Goal: Transaction & Acquisition: Purchase product/service

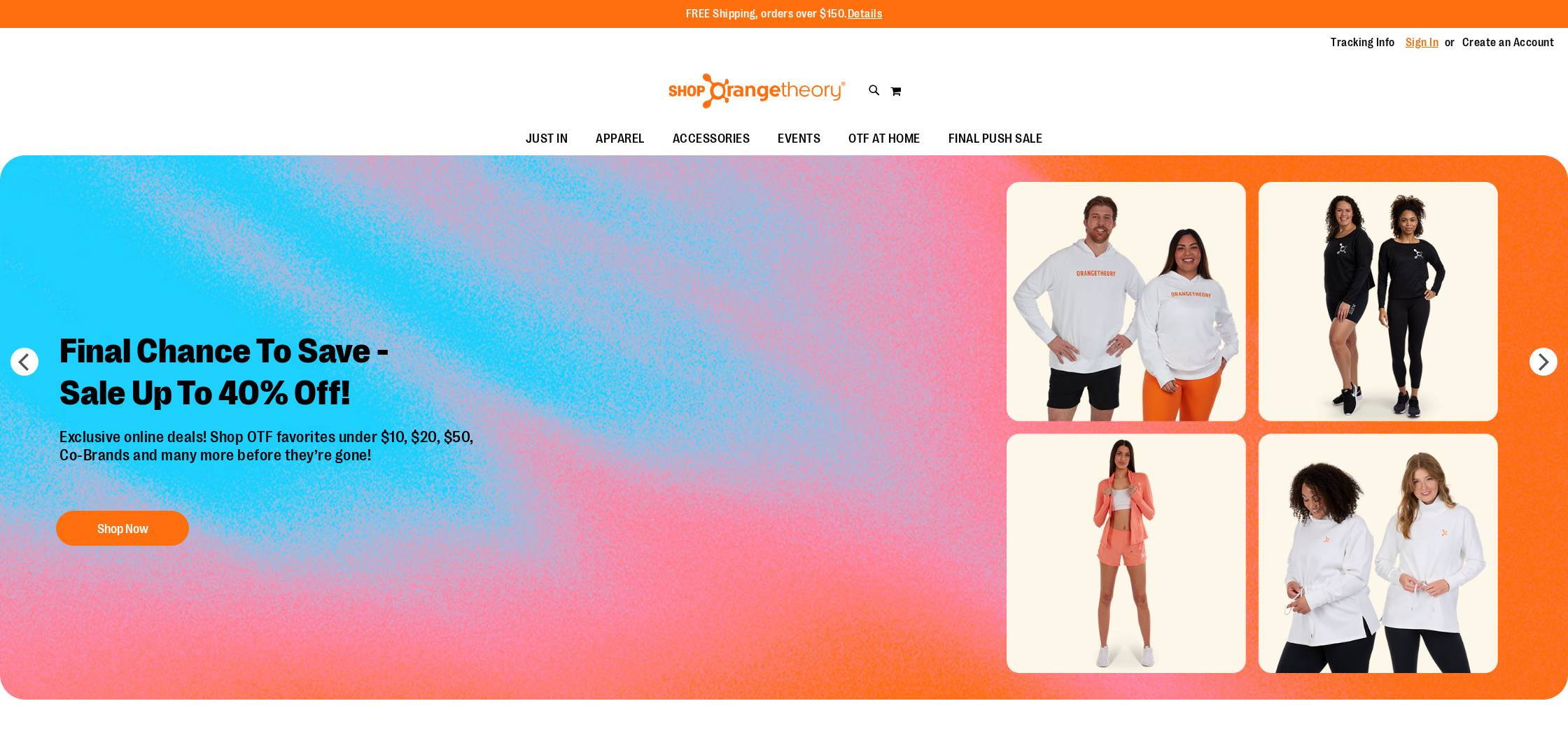
click at [1425, 43] on link "Sign In" at bounding box center [1423, 43] width 34 height 15
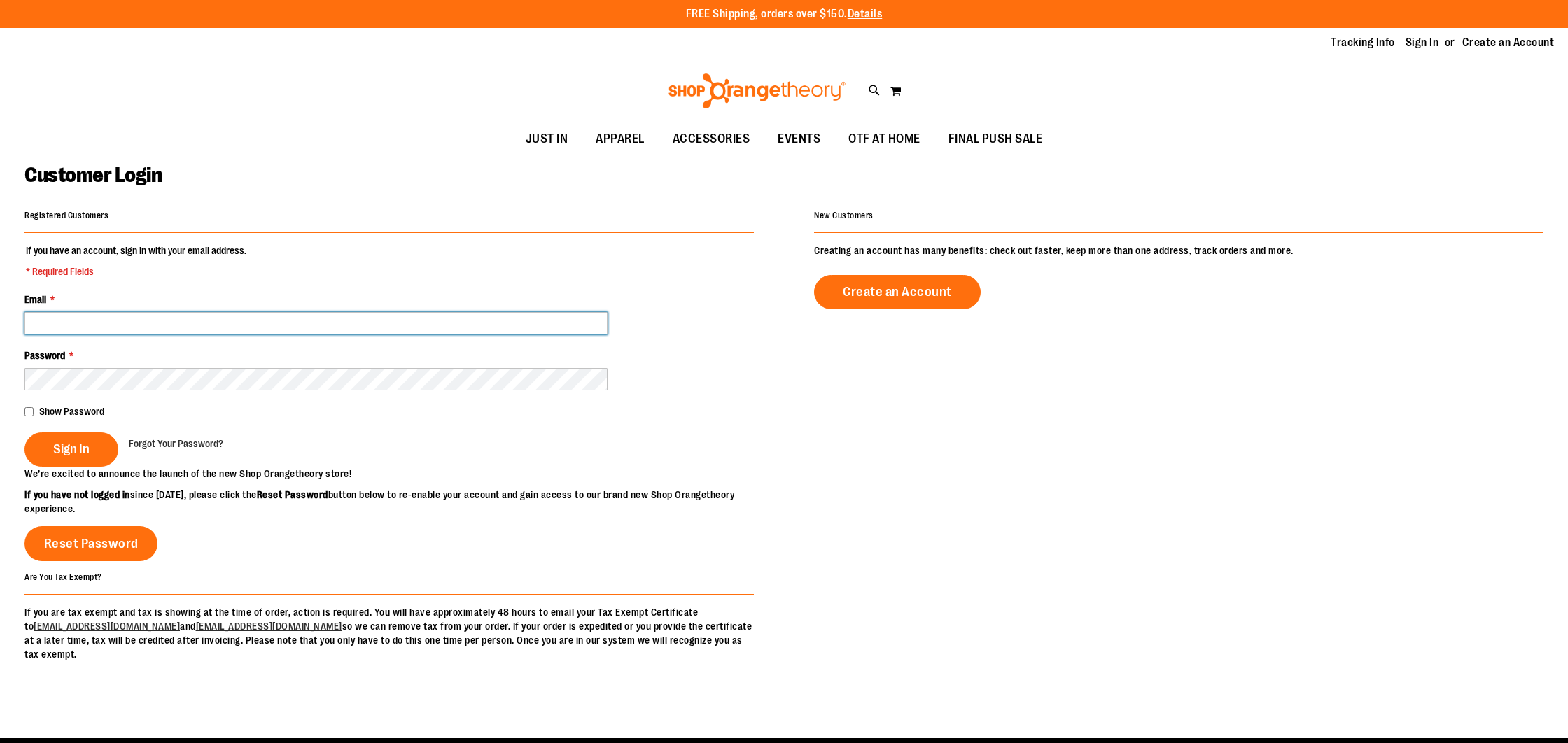
click at [377, 320] on input "Email *" at bounding box center [316, 323] width 583 height 22
type input "**********"
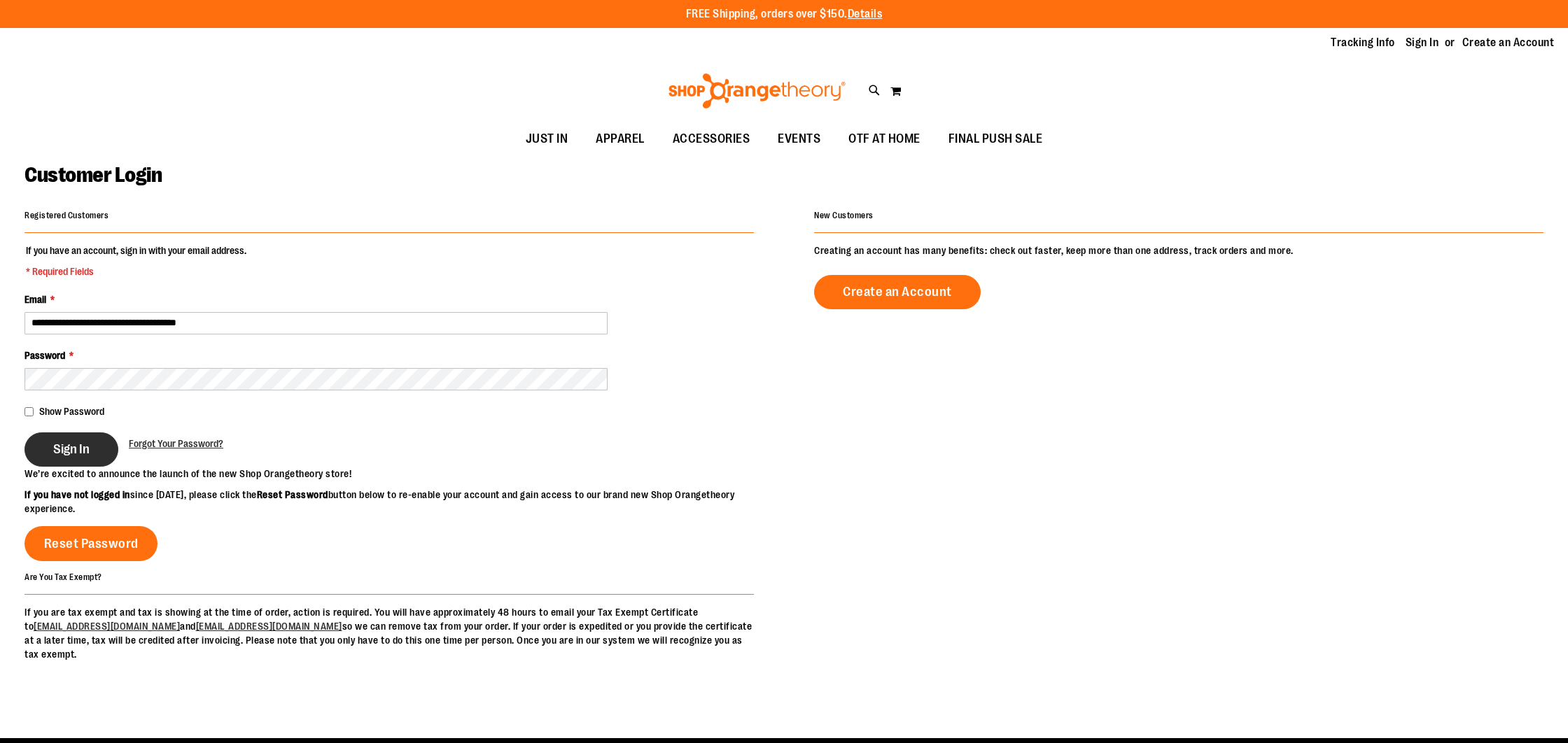
click at [80, 446] on span "Sign In" at bounding box center [71, 449] width 37 height 15
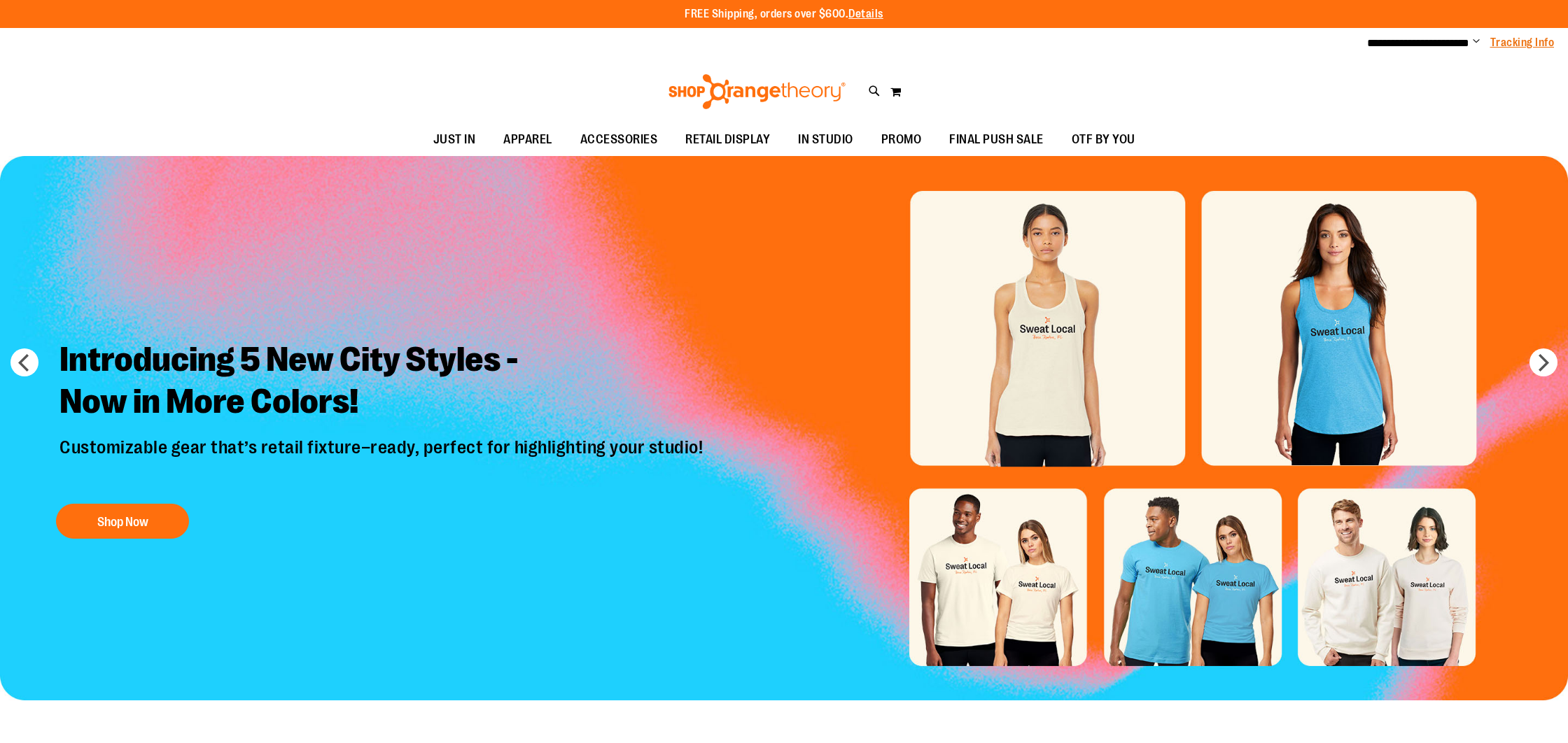
click at [1500, 43] on link "Tracking Info" at bounding box center [1523, 43] width 65 height 15
click at [1473, 43] on span "Change" at bounding box center [1476, 43] width 7 height 14
click at [1428, 68] on link "My Account" at bounding box center [1426, 67] width 122 height 26
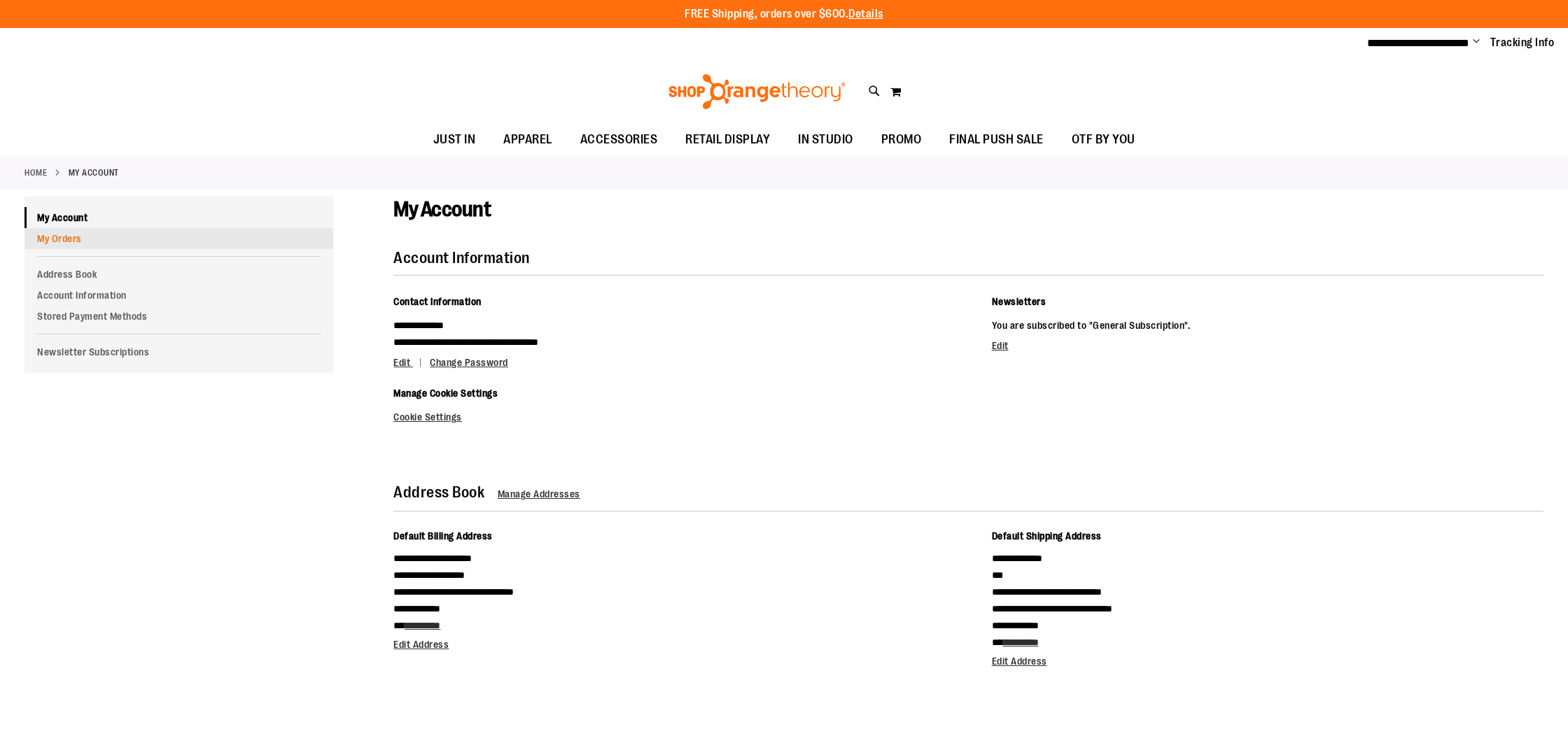
click at [76, 236] on link "My Orders" at bounding box center [179, 238] width 309 height 21
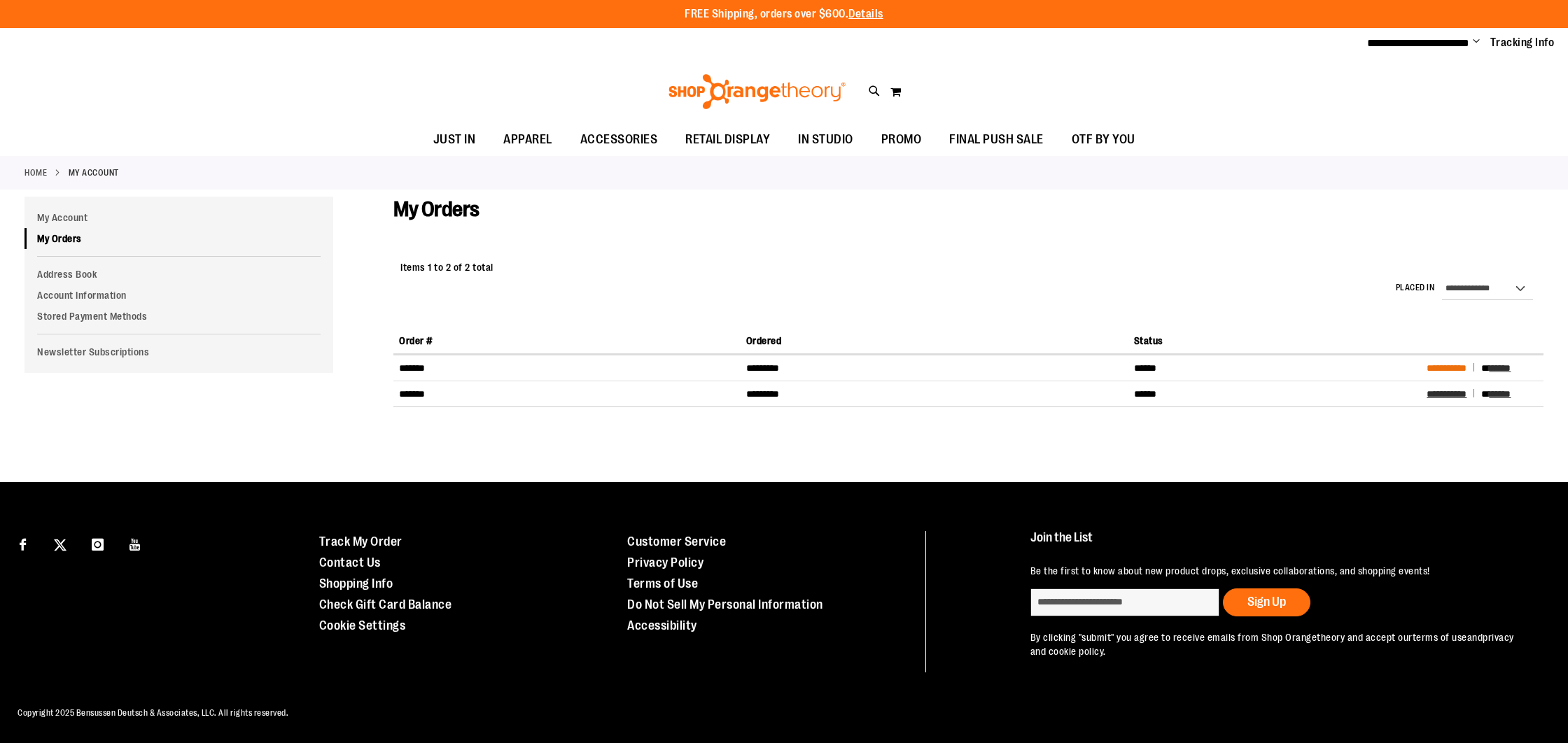
click at [1439, 366] on span "**********" at bounding box center [1446, 368] width 40 height 10
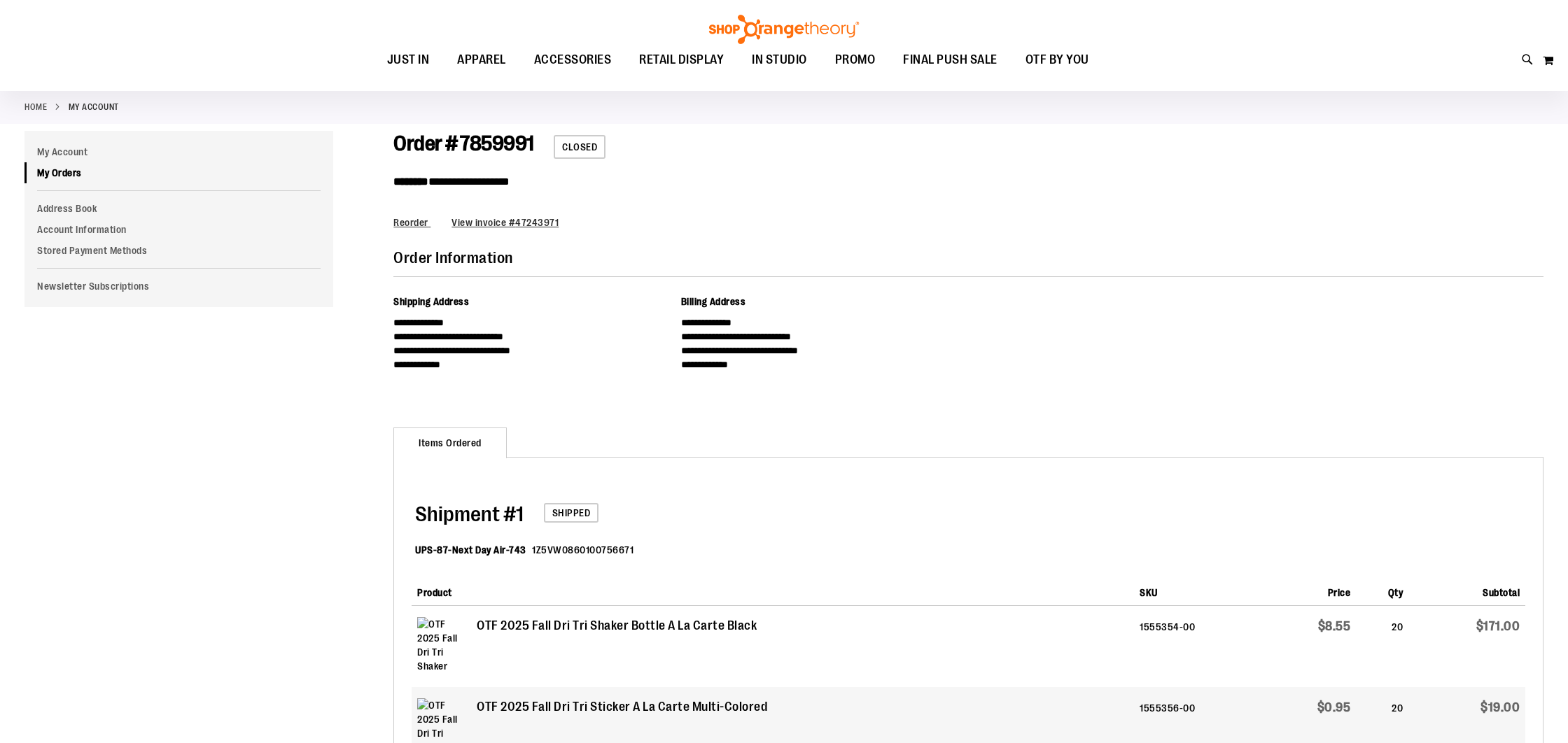
scroll to position [61, 0]
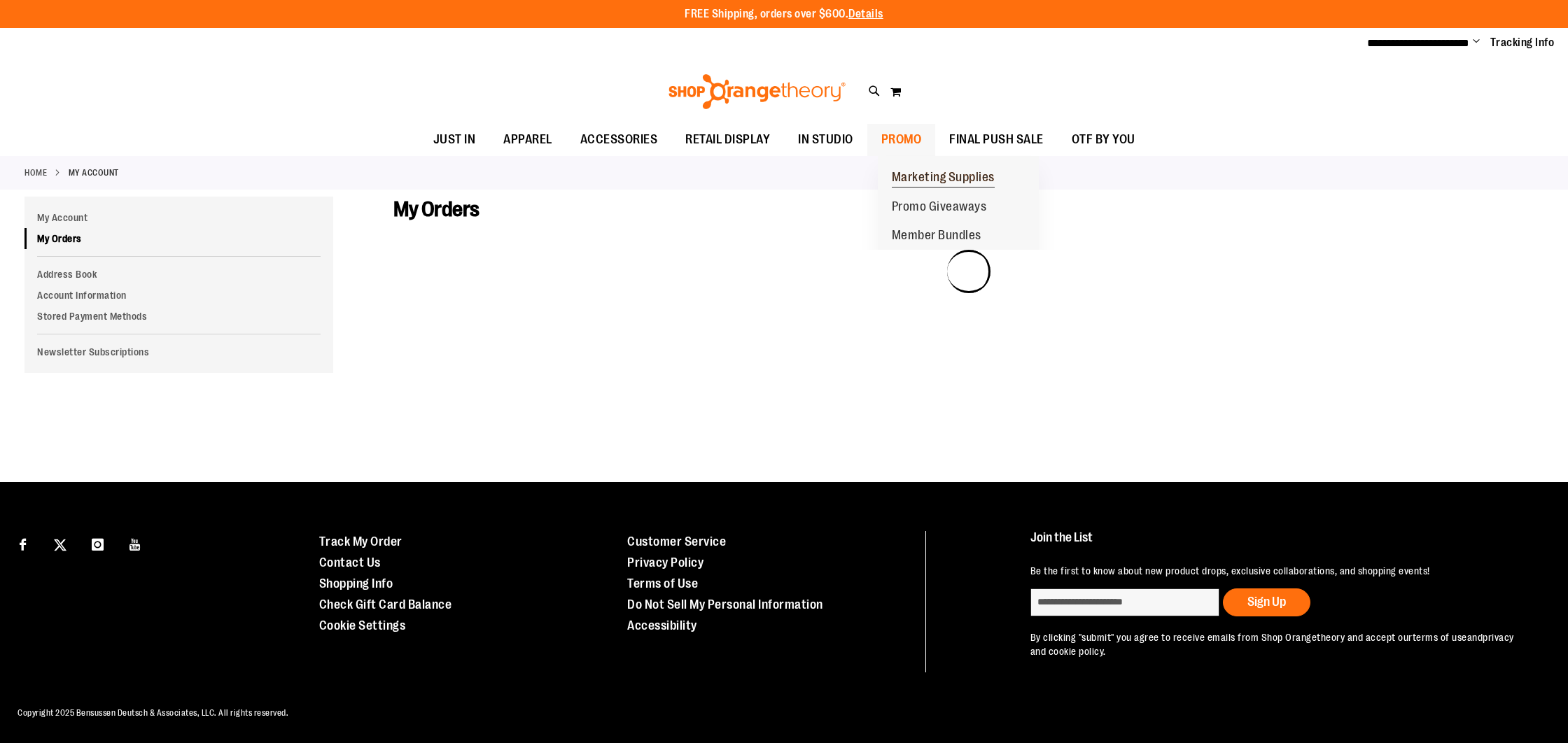
click at [923, 176] on span "Marketing Supplies" at bounding box center [943, 179] width 103 height 18
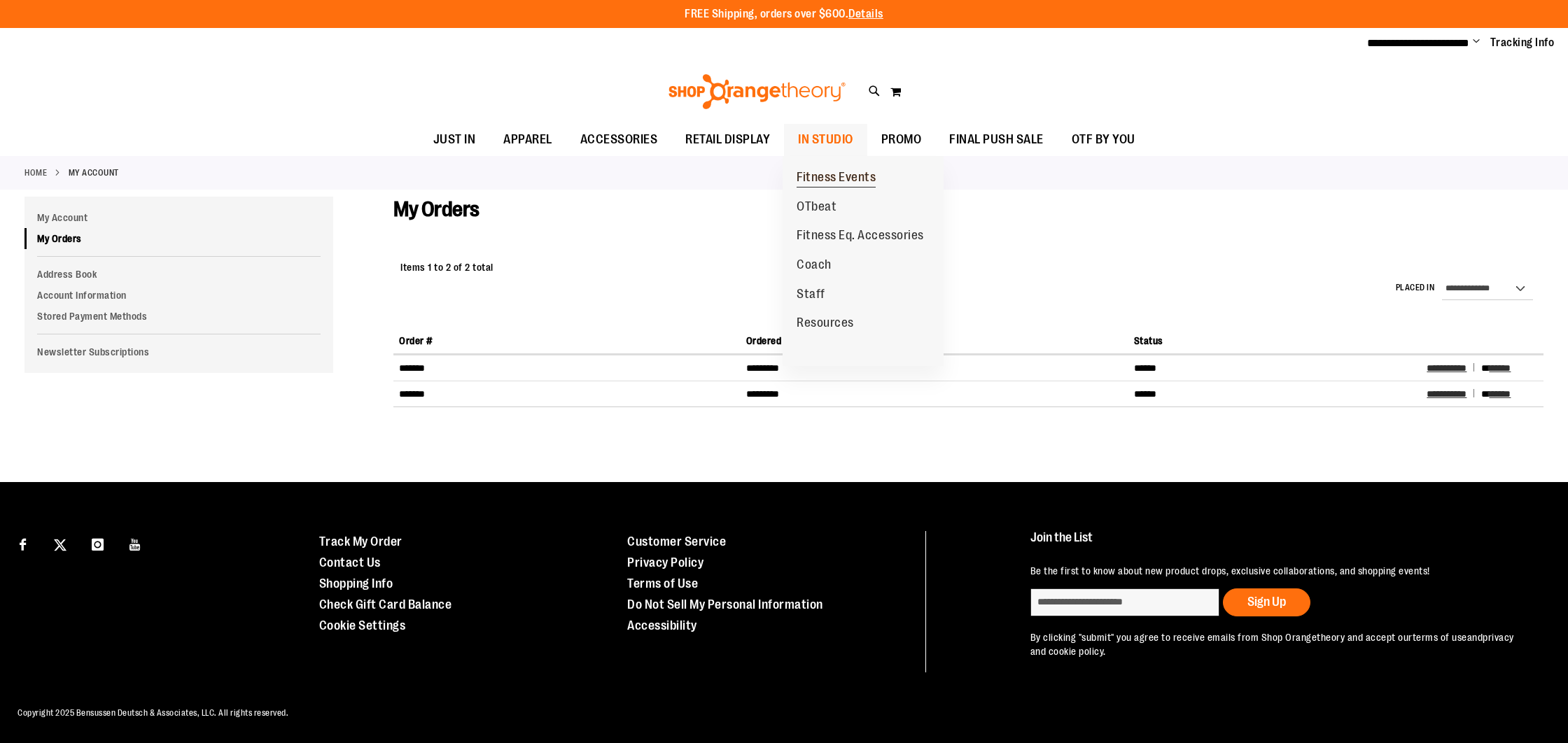
click at [819, 177] on span "Fitness Events" at bounding box center [836, 179] width 79 height 18
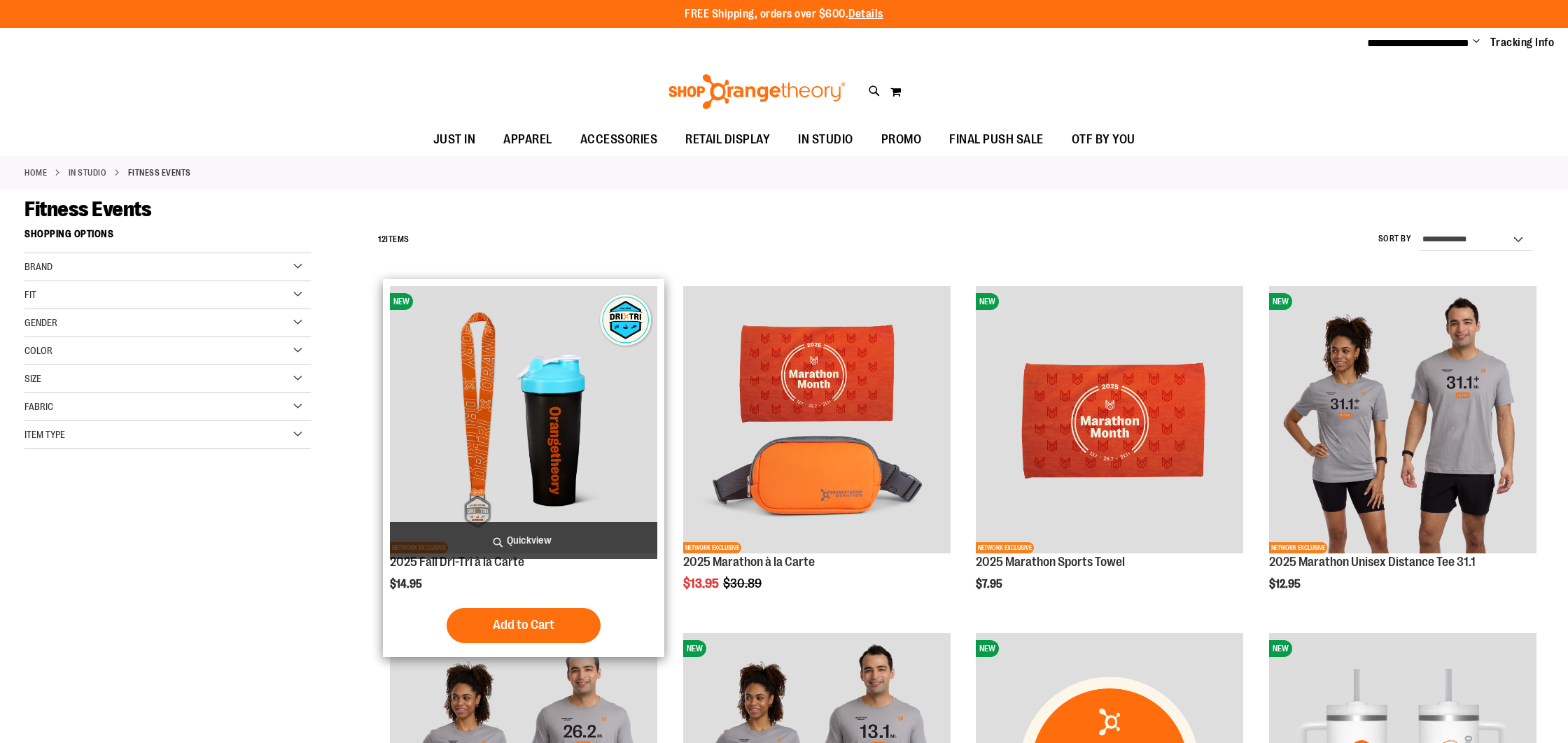
click at [550, 381] on img "product" at bounding box center [524, 420] width 267 height 267
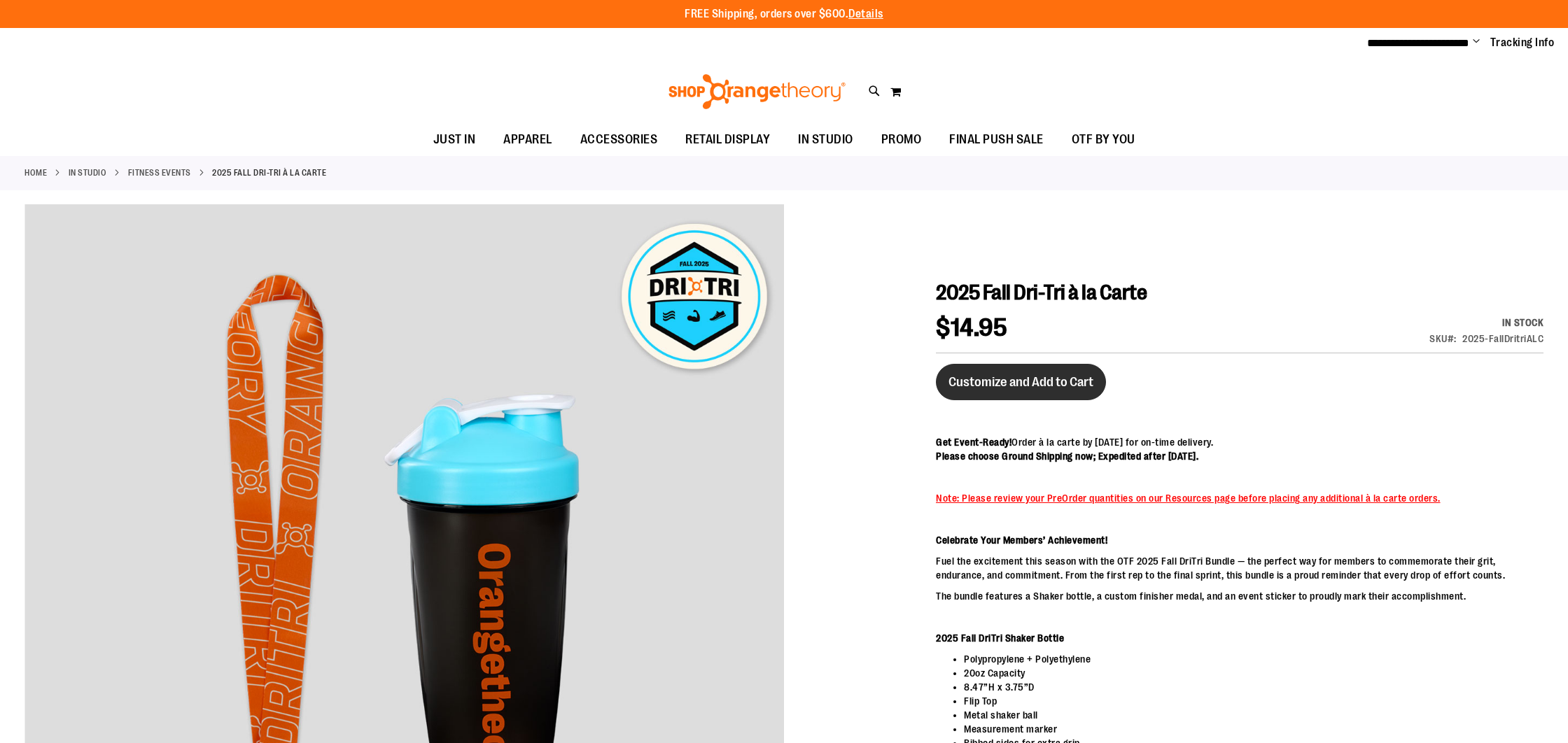
click at [1057, 382] on span "Customize and Add to Cart" at bounding box center [1020, 382] width 145 height 15
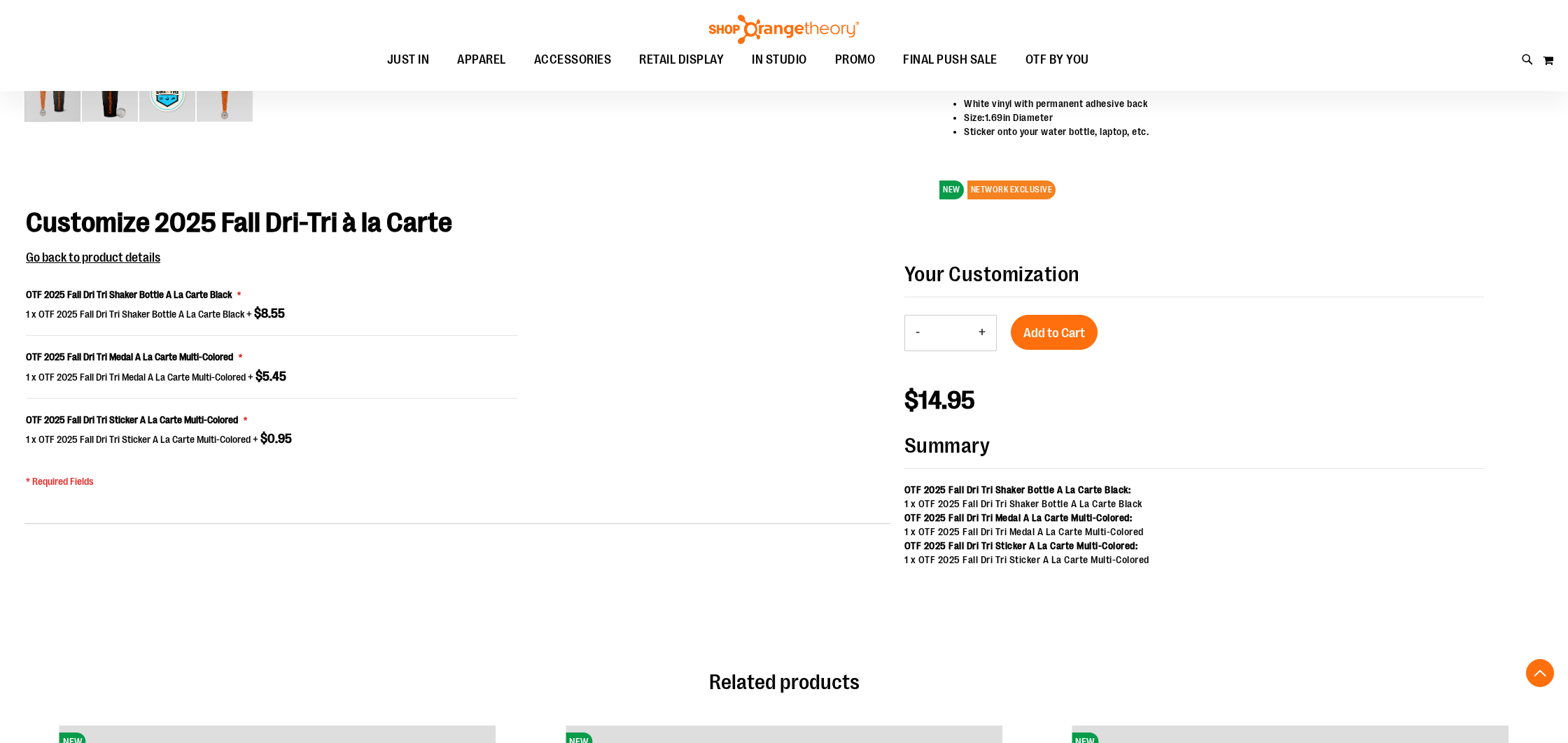
scroll to position [909, 0]
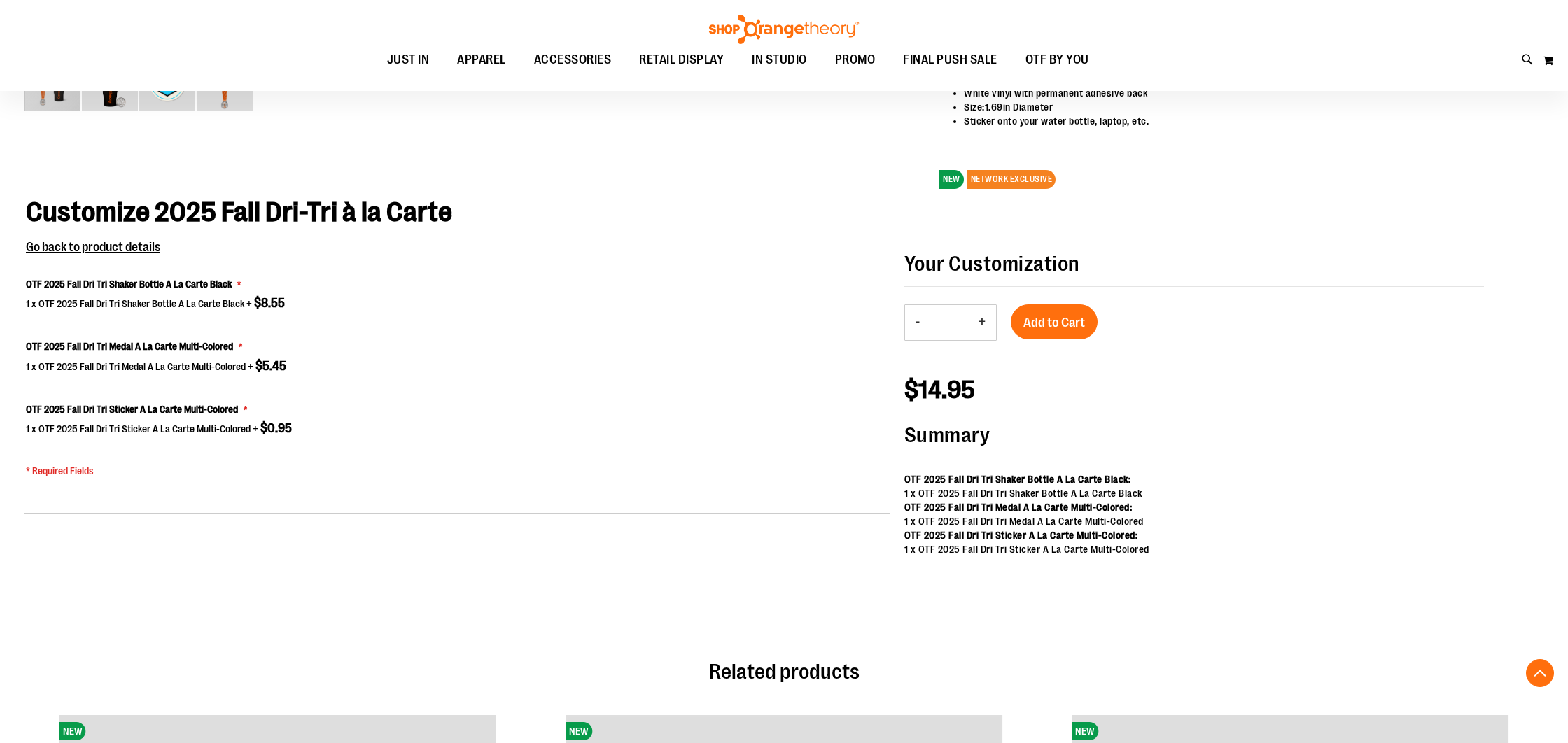
click at [984, 323] on button "+" at bounding box center [982, 322] width 28 height 35
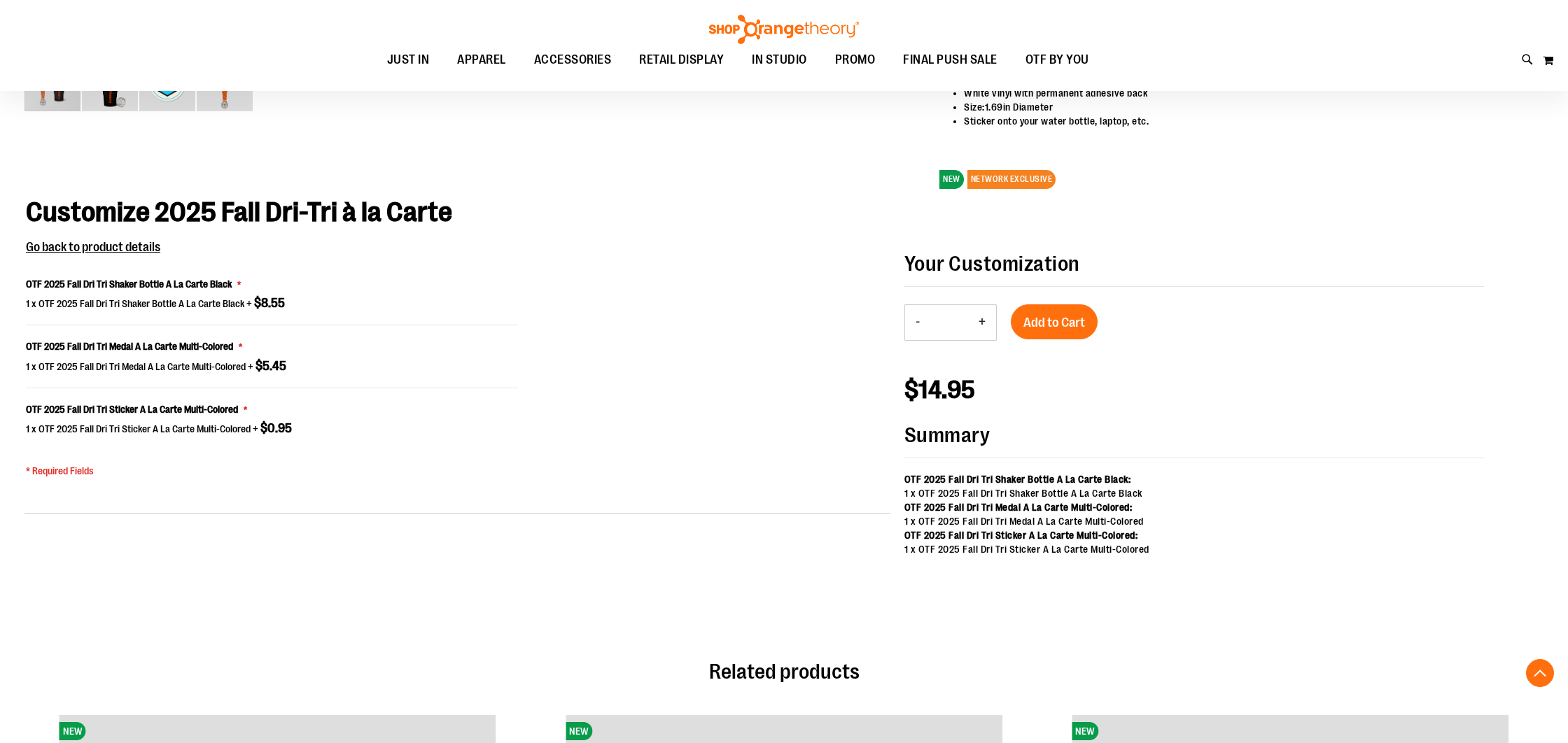
click at [984, 323] on button "+" at bounding box center [982, 322] width 28 height 35
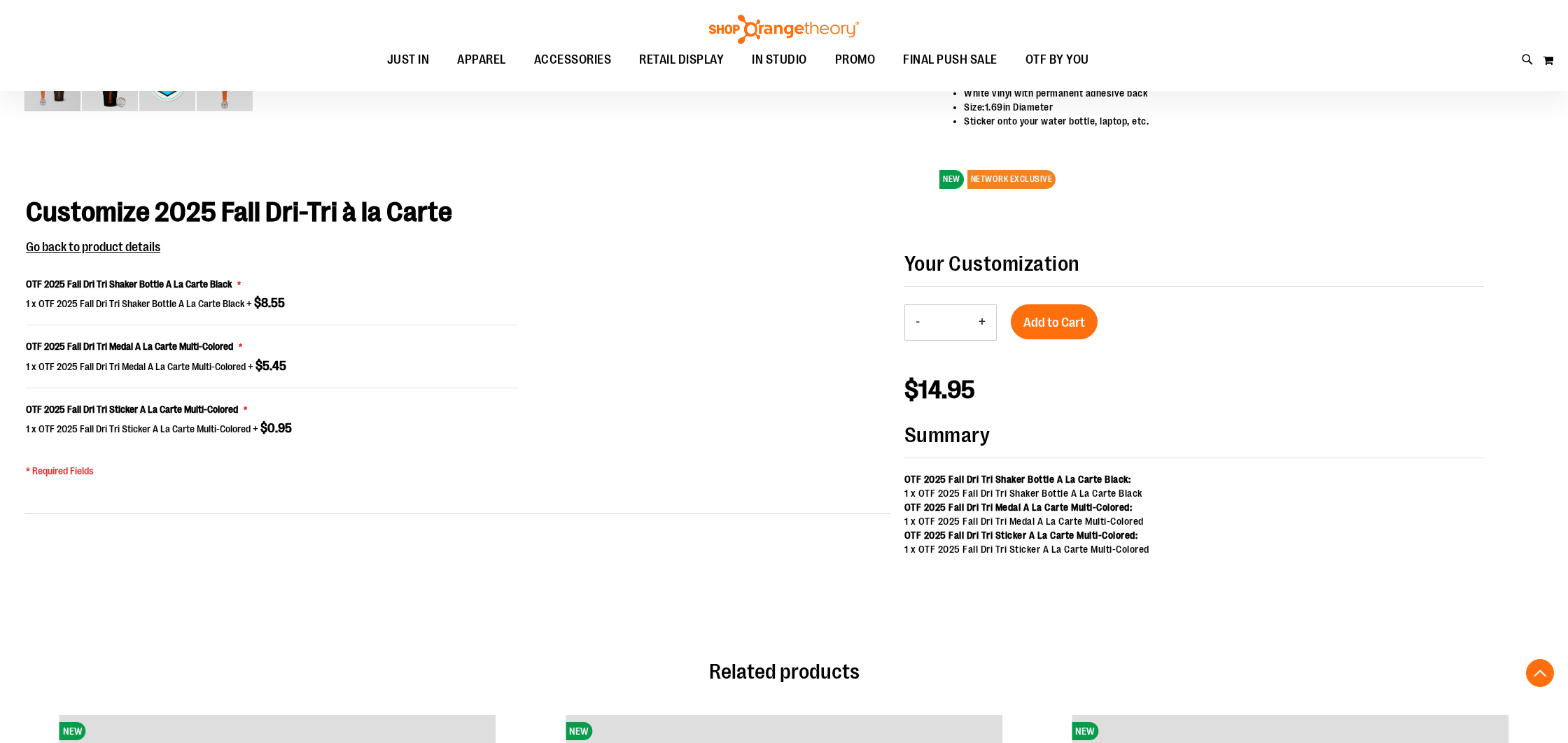
click at [984, 323] on button "+" at bounding box center [982, 322] width 28 height 35
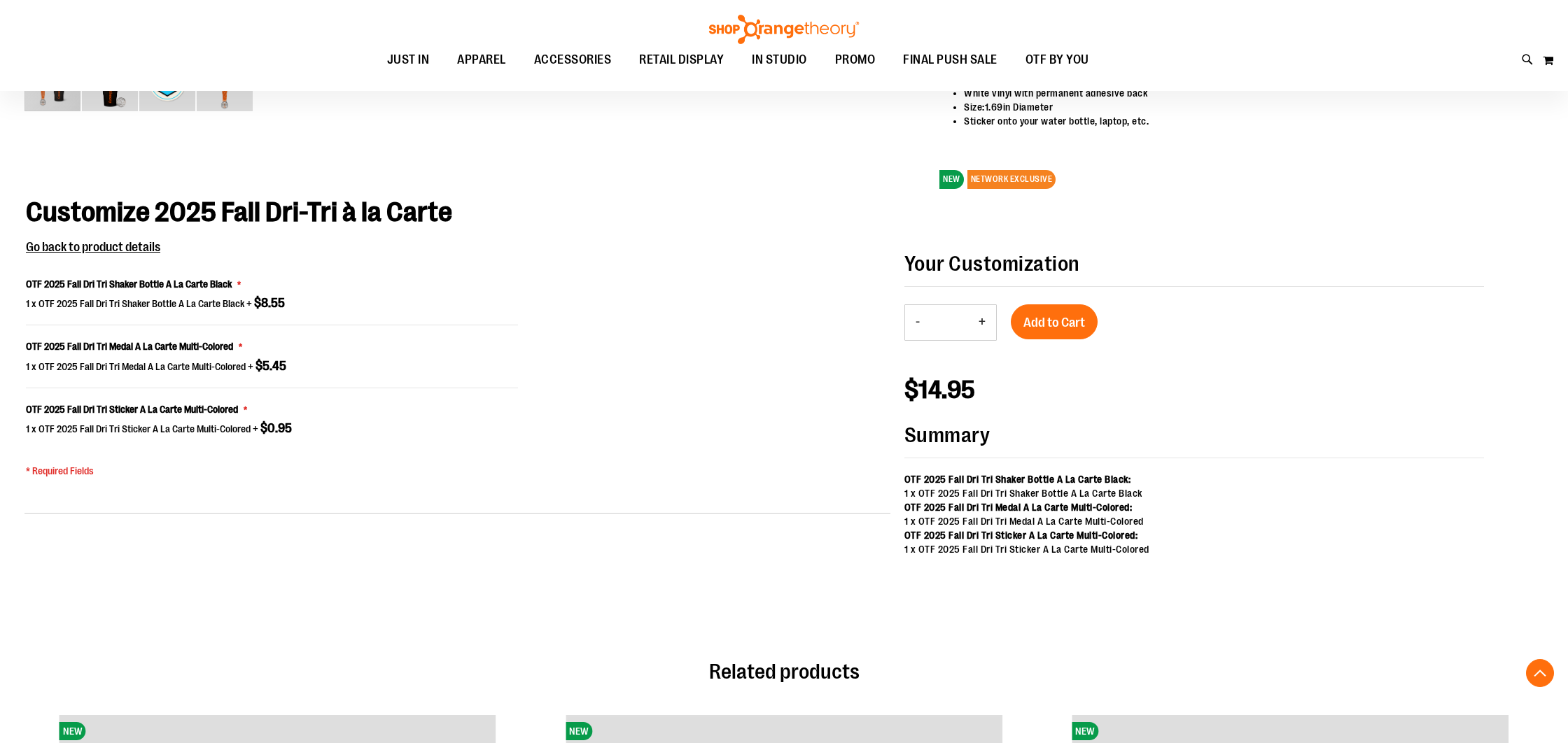
click at [984, 323] on button "+" at bounding box center [982, 322] width 28 height 35
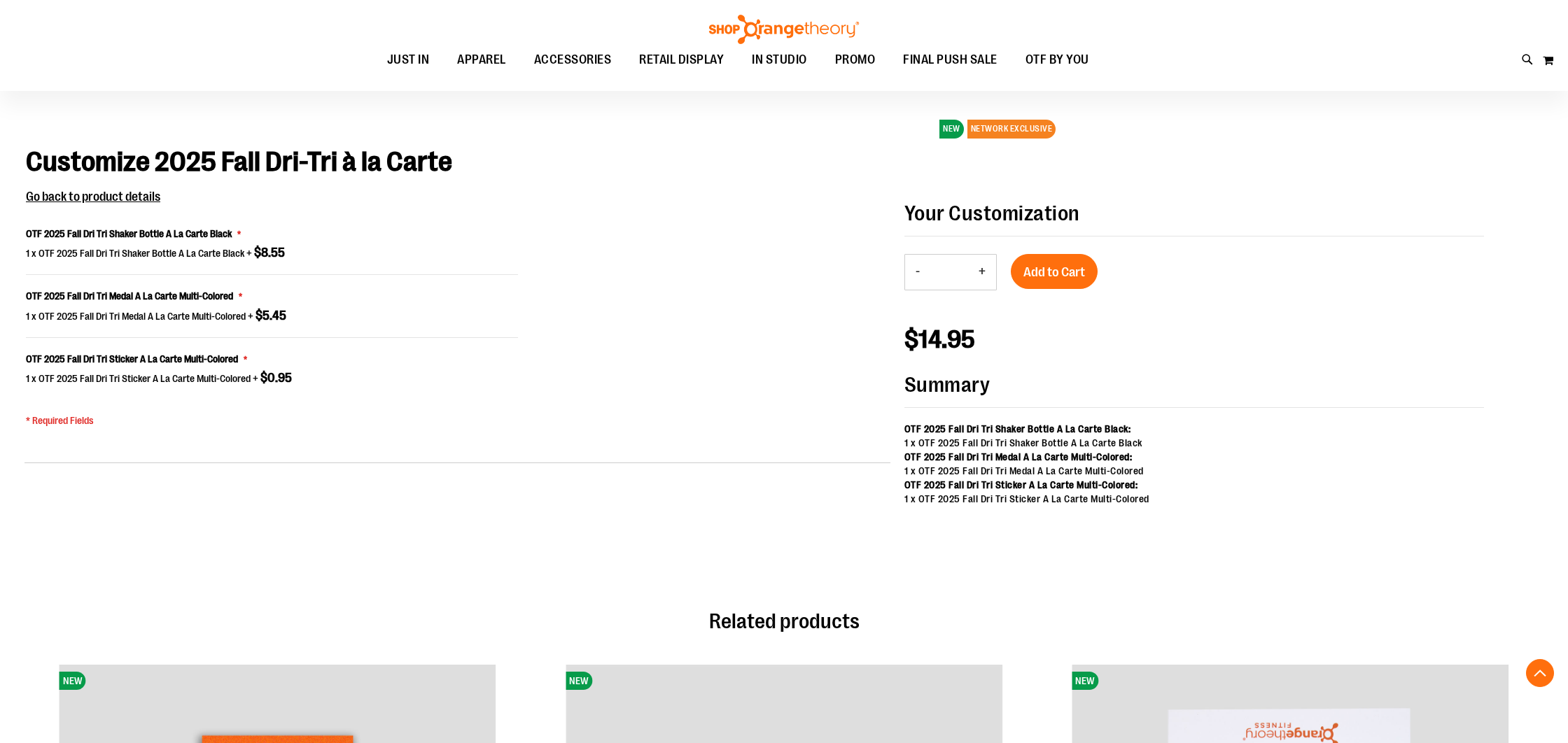
scroll to position [963, 0]
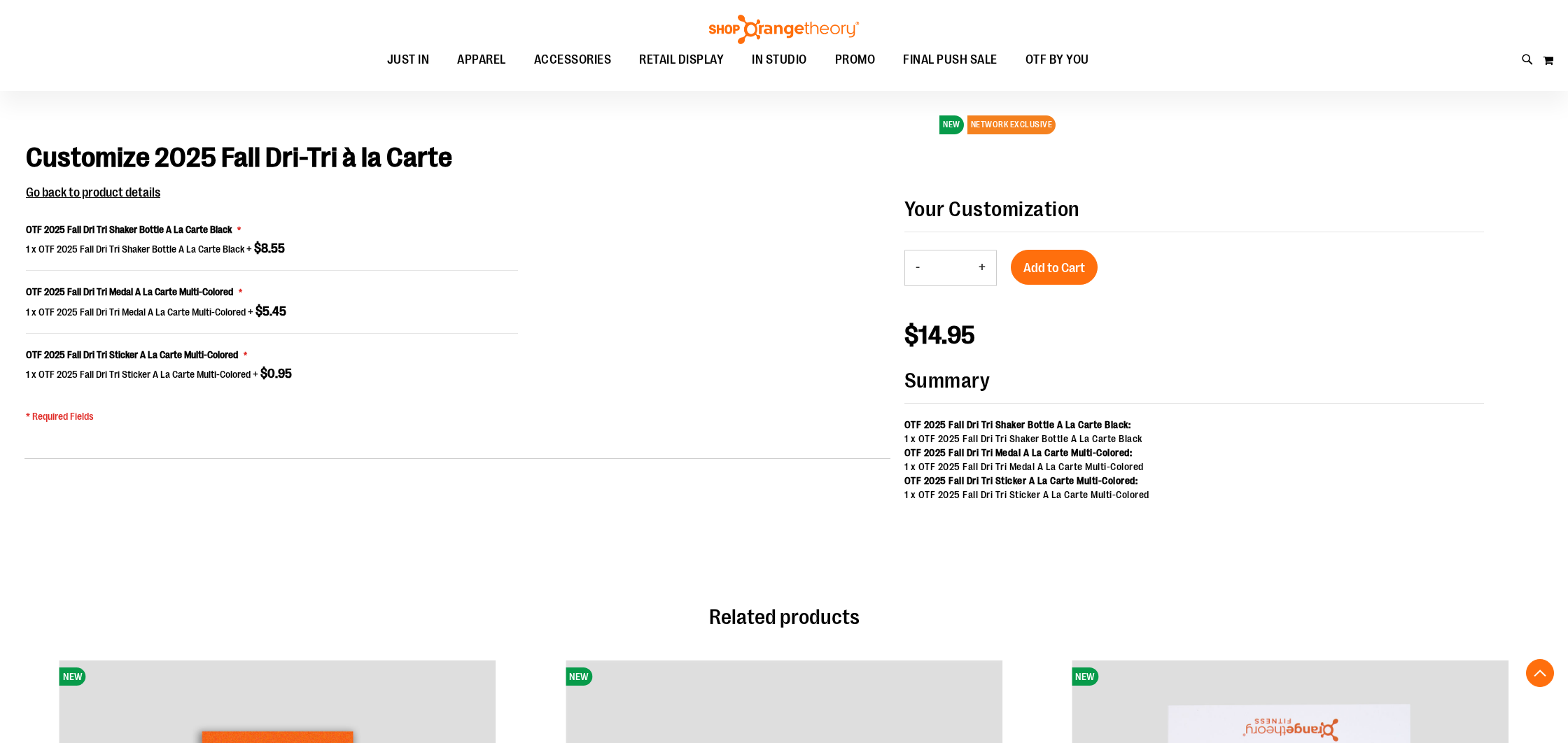
click at [917, 268] on button "-" at bounding box center [918, 268] width 26 height 35
click at [984, 268] on button "+" at bounding box center [982, 268] width 28 height 35
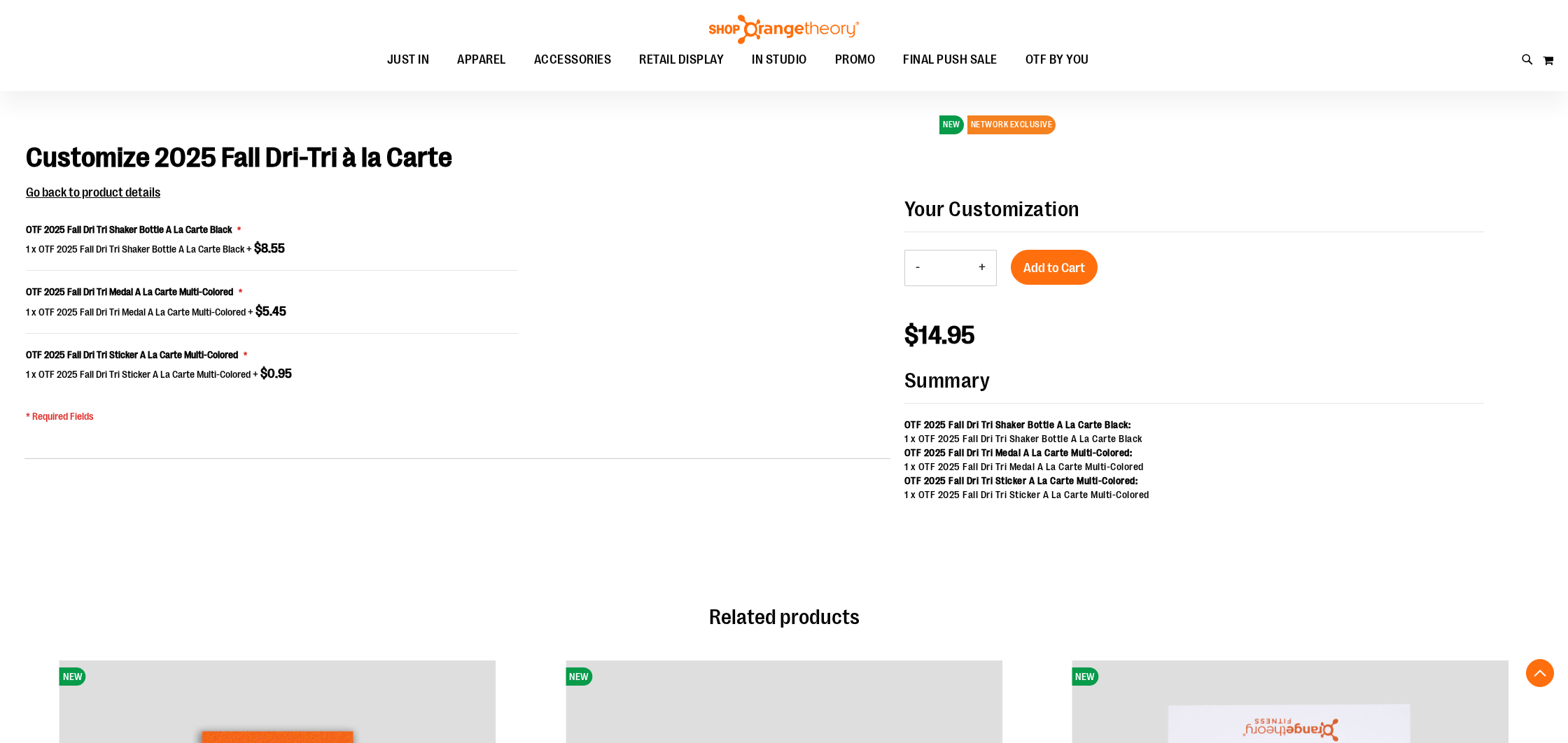
click at [984, 268] on button "+" at bounding box center [982, 268] width 28 height 35
click at [1054, 269] on span "Add to Cart" at bounding box center [1054, 268] width 61 height 15
click at [916, 267] on button "-" at bounding box center [918, 268] width 26 height 35
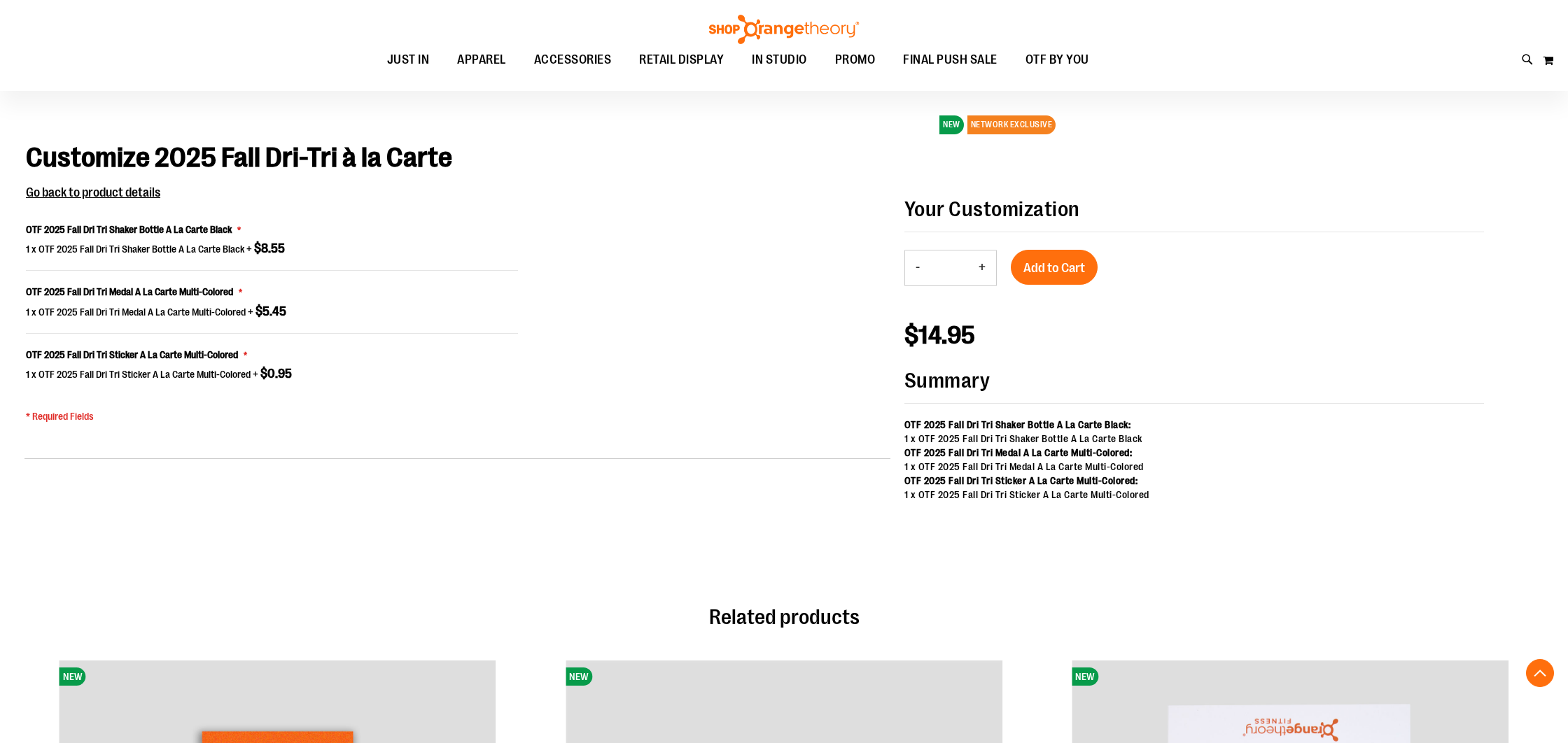
type input "**"
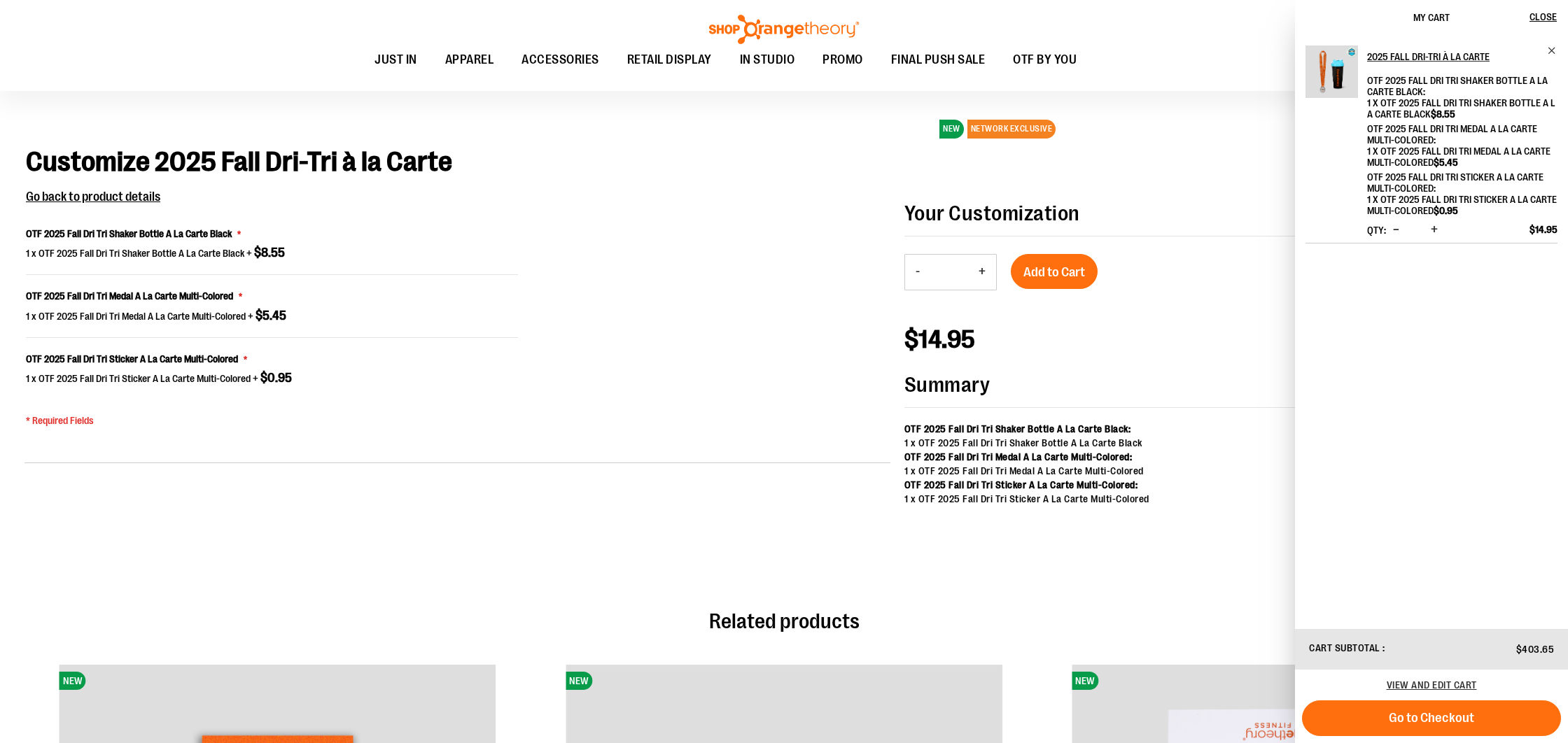
scroll to position [960, 0]
click at [1438, 230] on span "Increase product quantity" at bounding box center [1434, 230] width 7 height 14
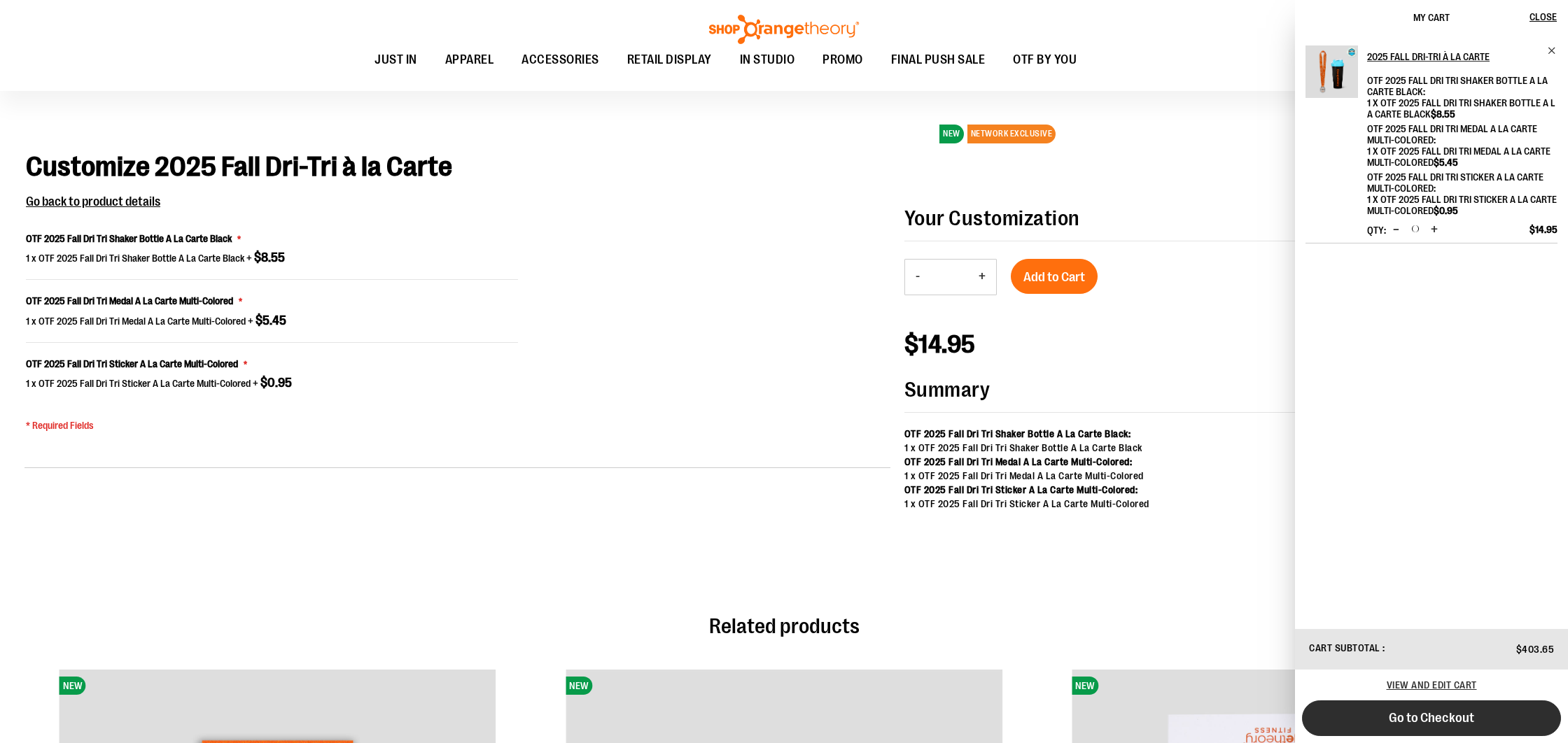
click at [1444, 720] on span "Go to Checkout" at bounding box center [1431, 718] width 85 height 15
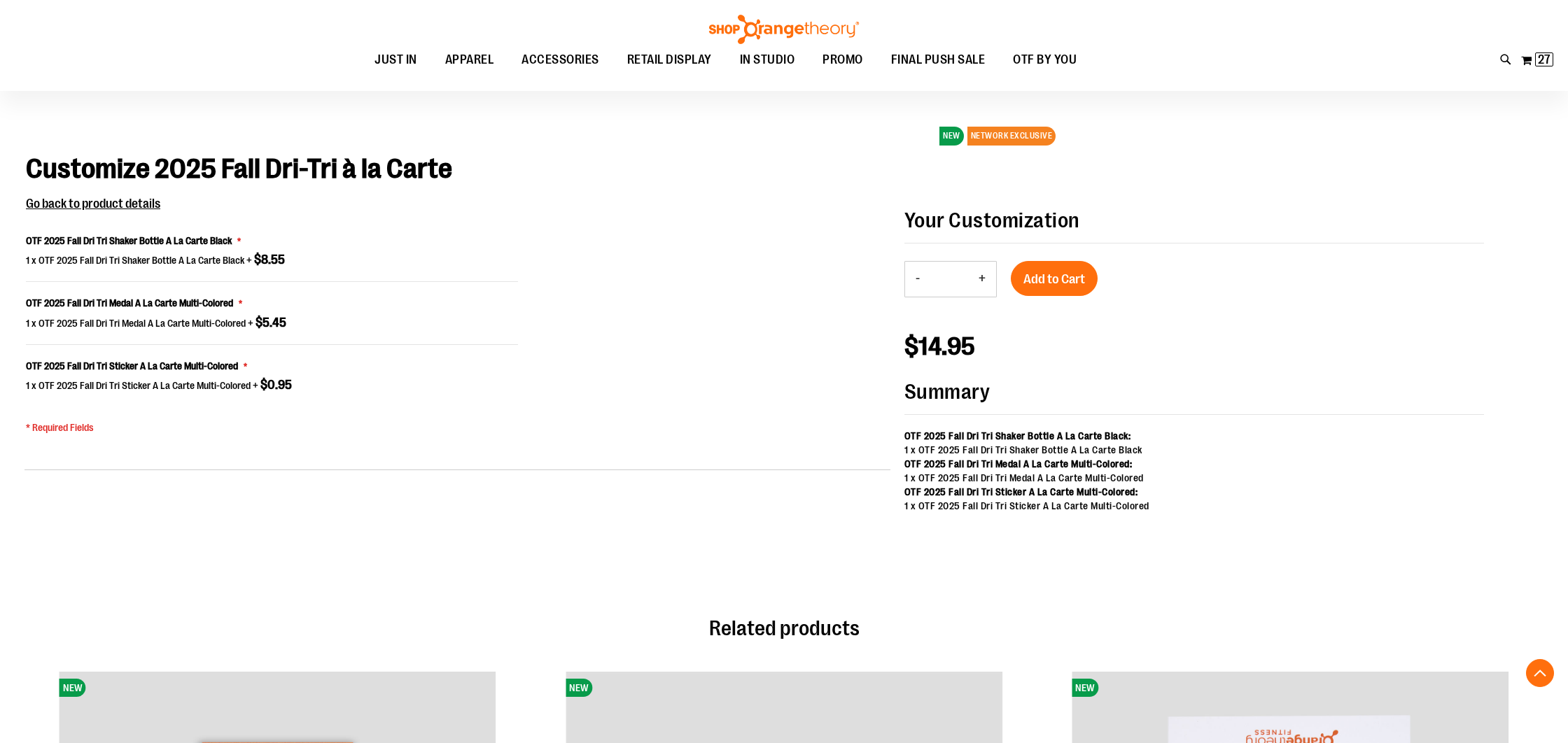
scroll to position [950, 0]
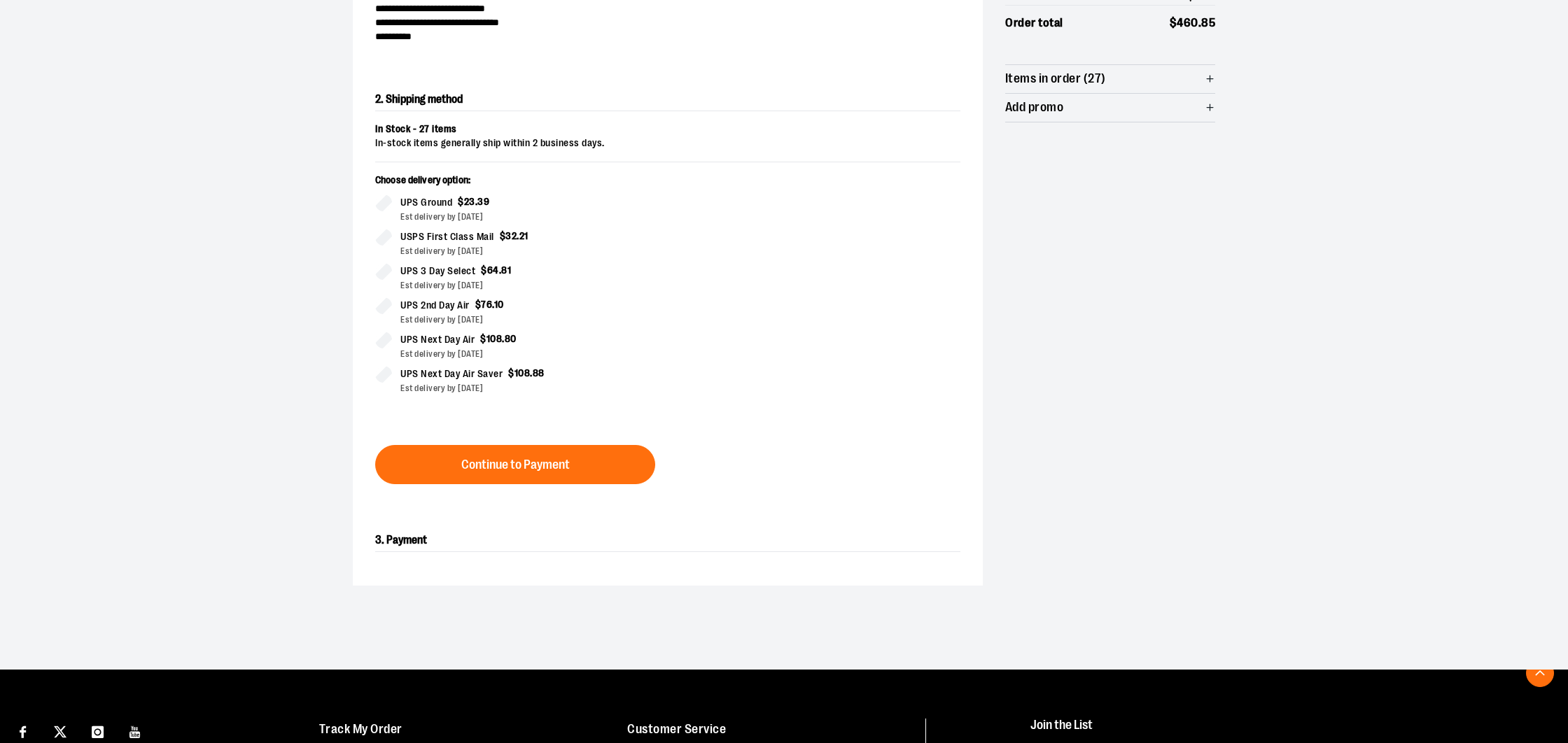
scroll to position [239, 0]
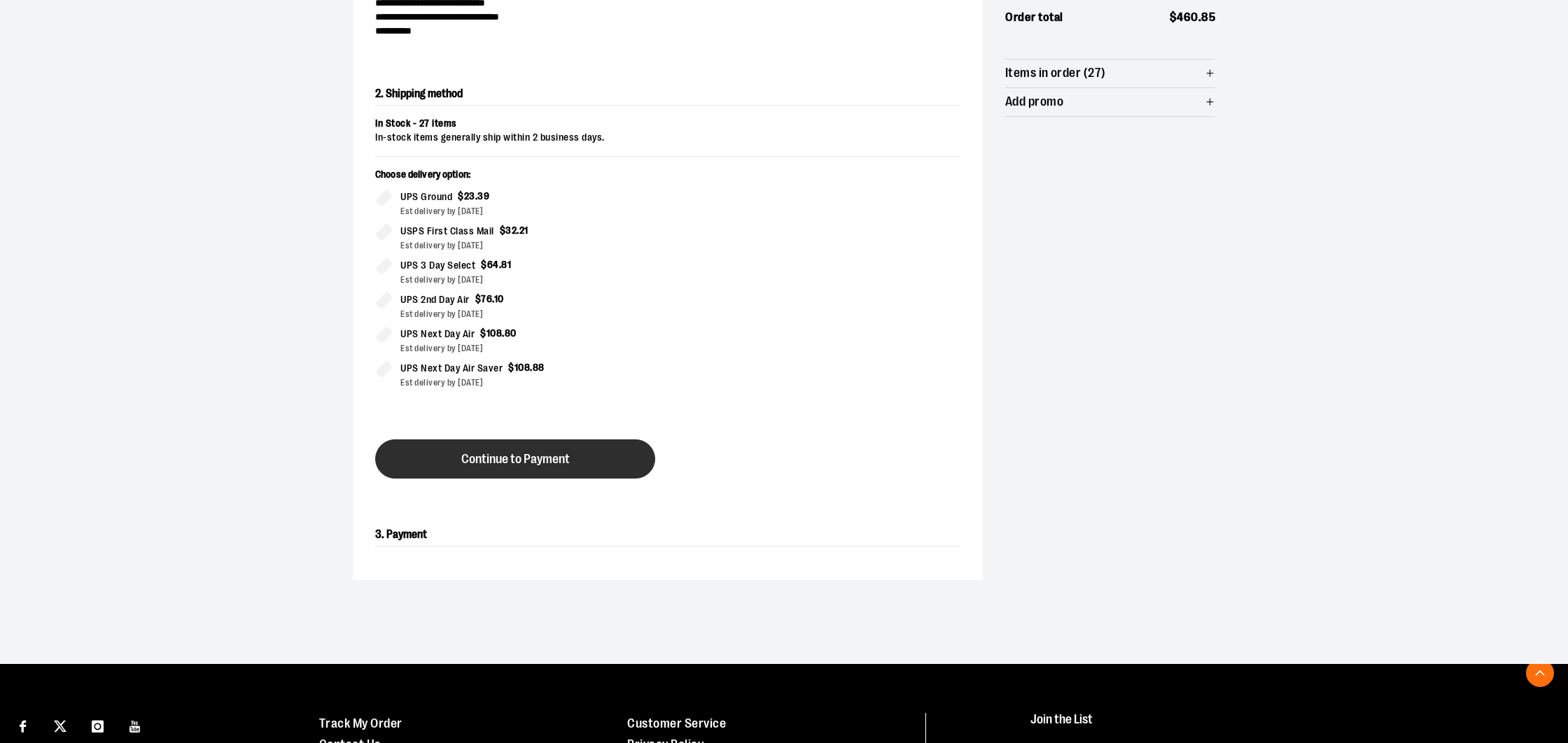
click at [512, 455] on span "Continue to Payment" at bounding box center [516, 460] width 109 height 14
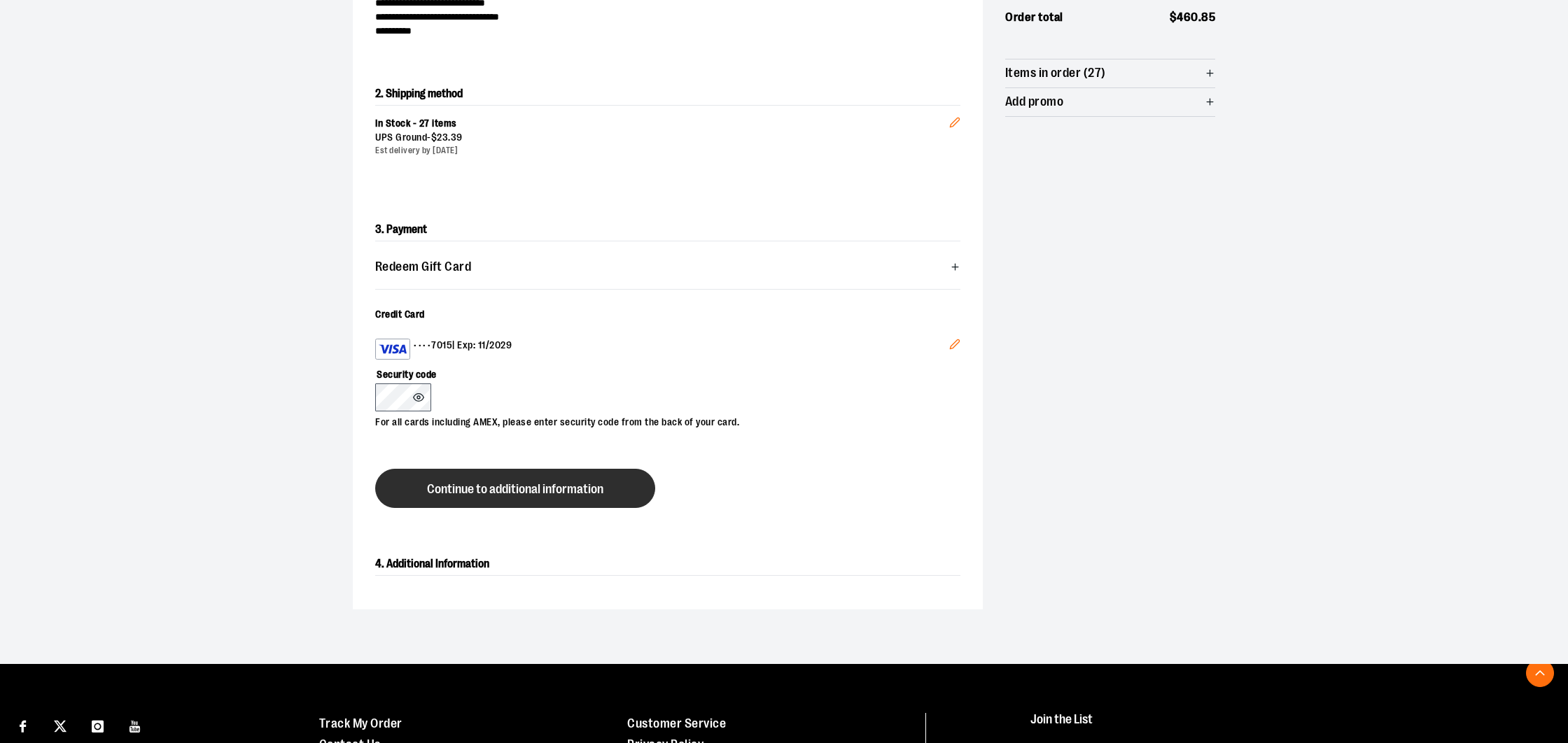
click at [489, 486] on span "Continue to additional information" at bounding box center [514, 490] width 176 height 14
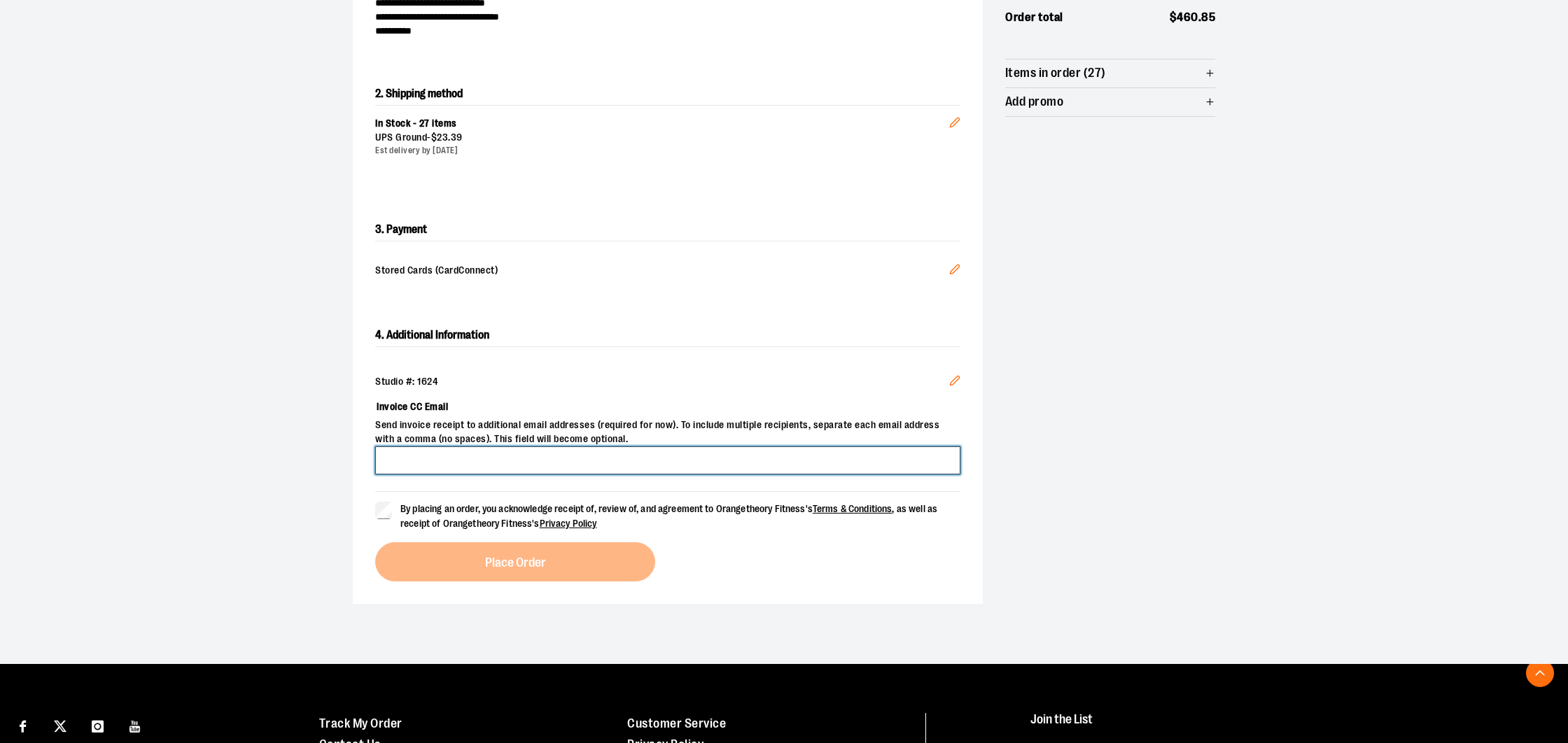
click at [426, 460] on input "Invoice CC Email" at bounding box center [668, 460] width 585 height 28
type input "*"
type input "**********"
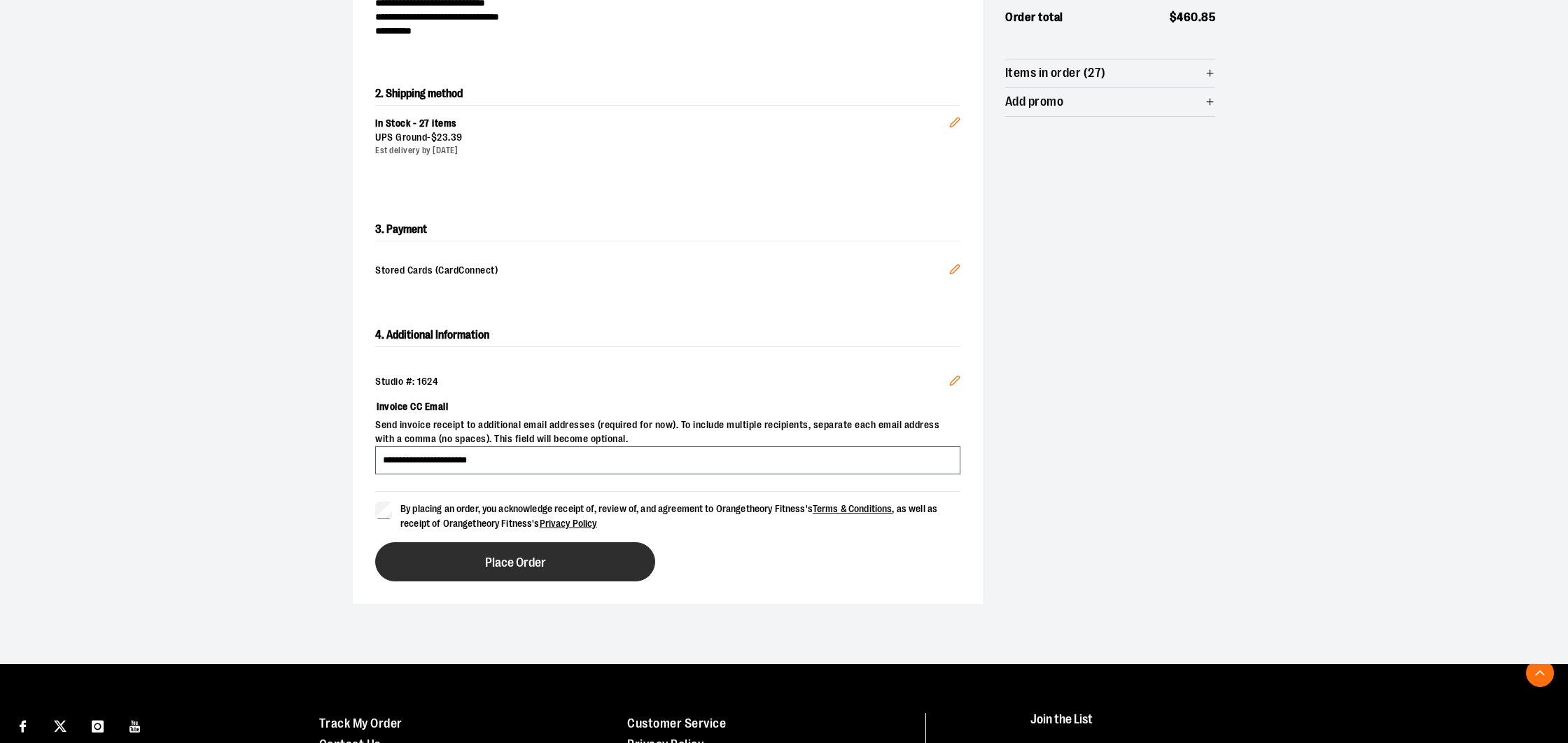
click at [486, 564] on span "Place Order" at bounding box center [516, 563] width 61 height 14
